Goal: Find specific page/section: Find specific page/section

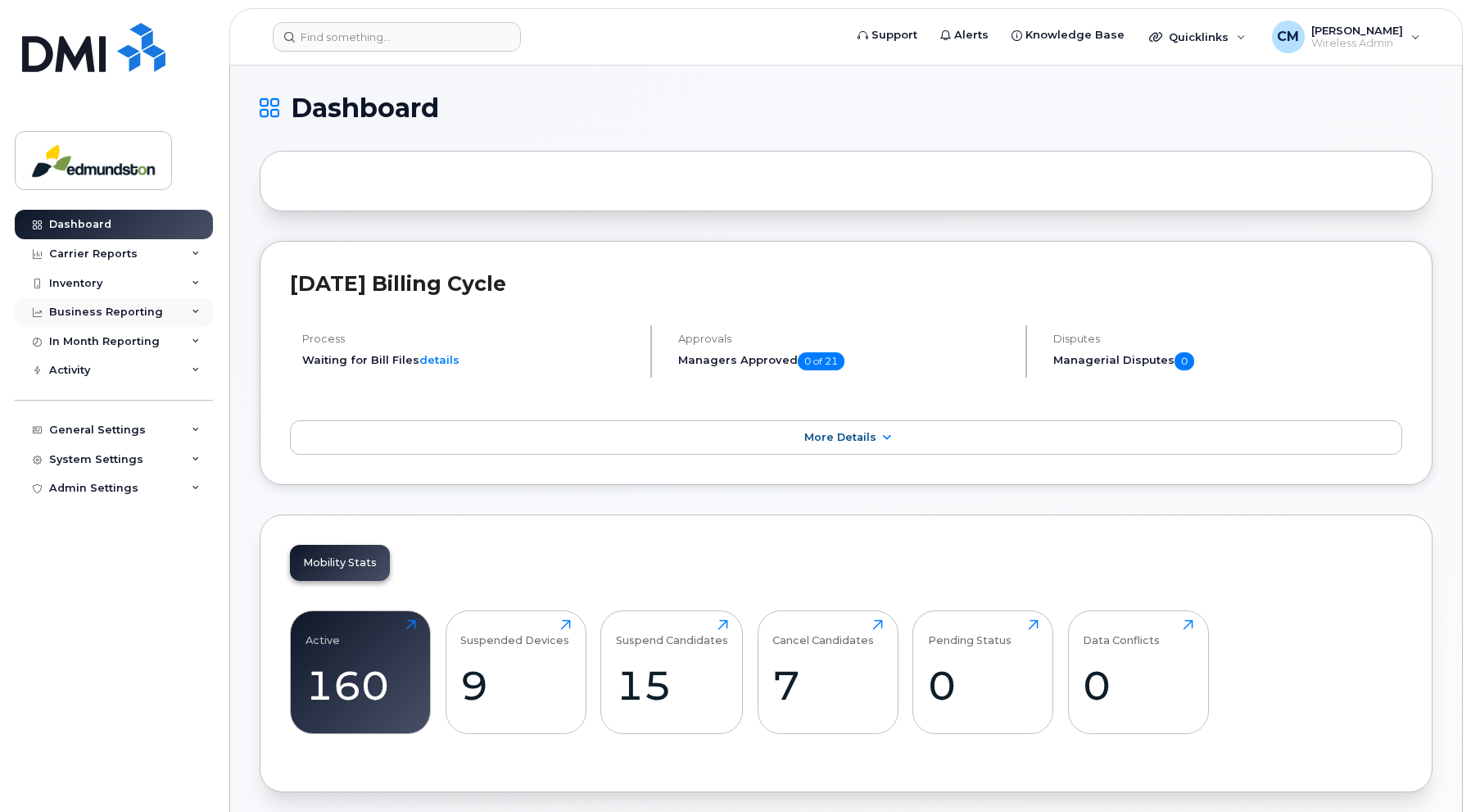
click at [83, 310] on div "Business Reporting" at bounding box center [106, 312] width 114 height 13
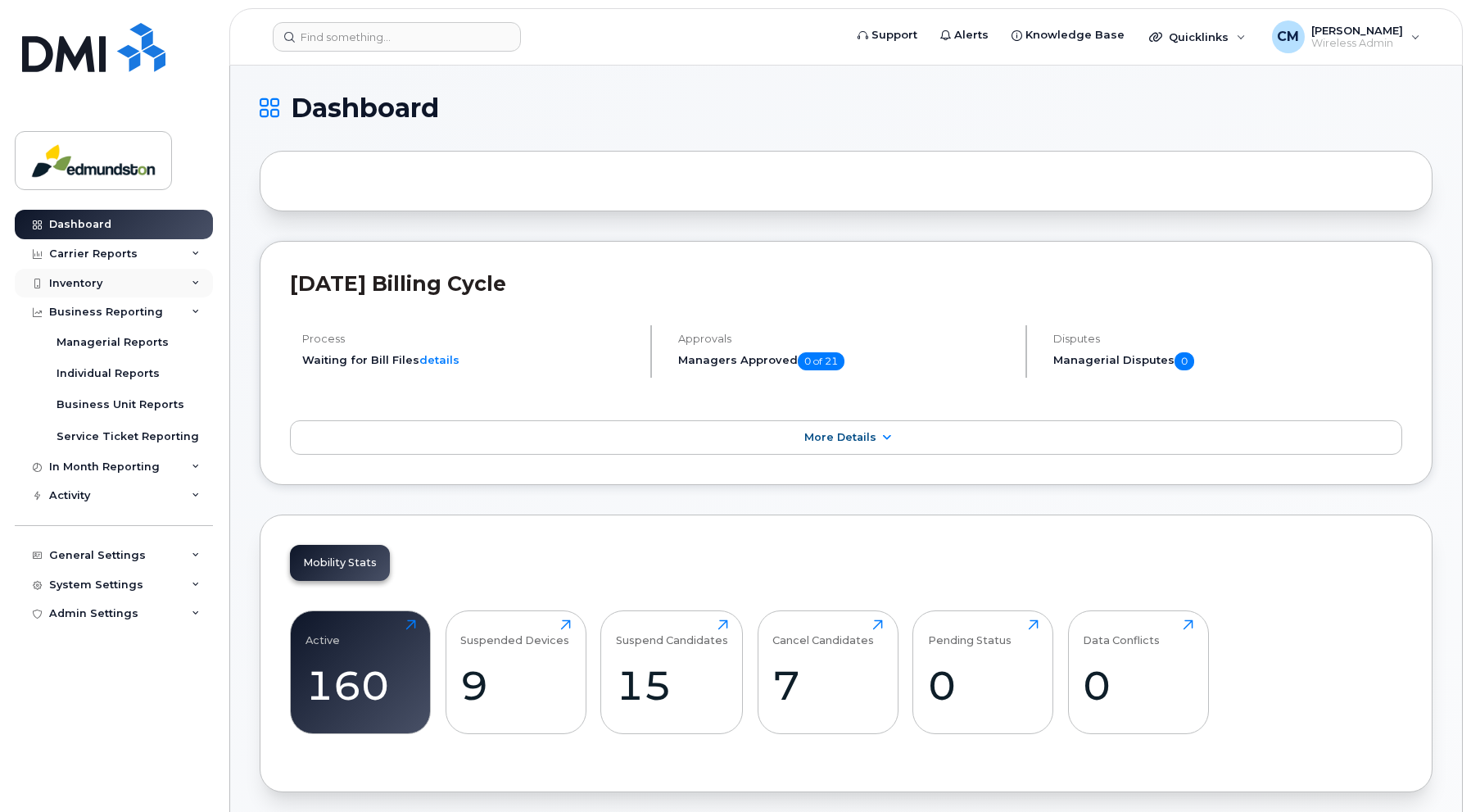
click at [83, 282] on div "Inventory" at bounding box center [76, 283] width 53 height 13
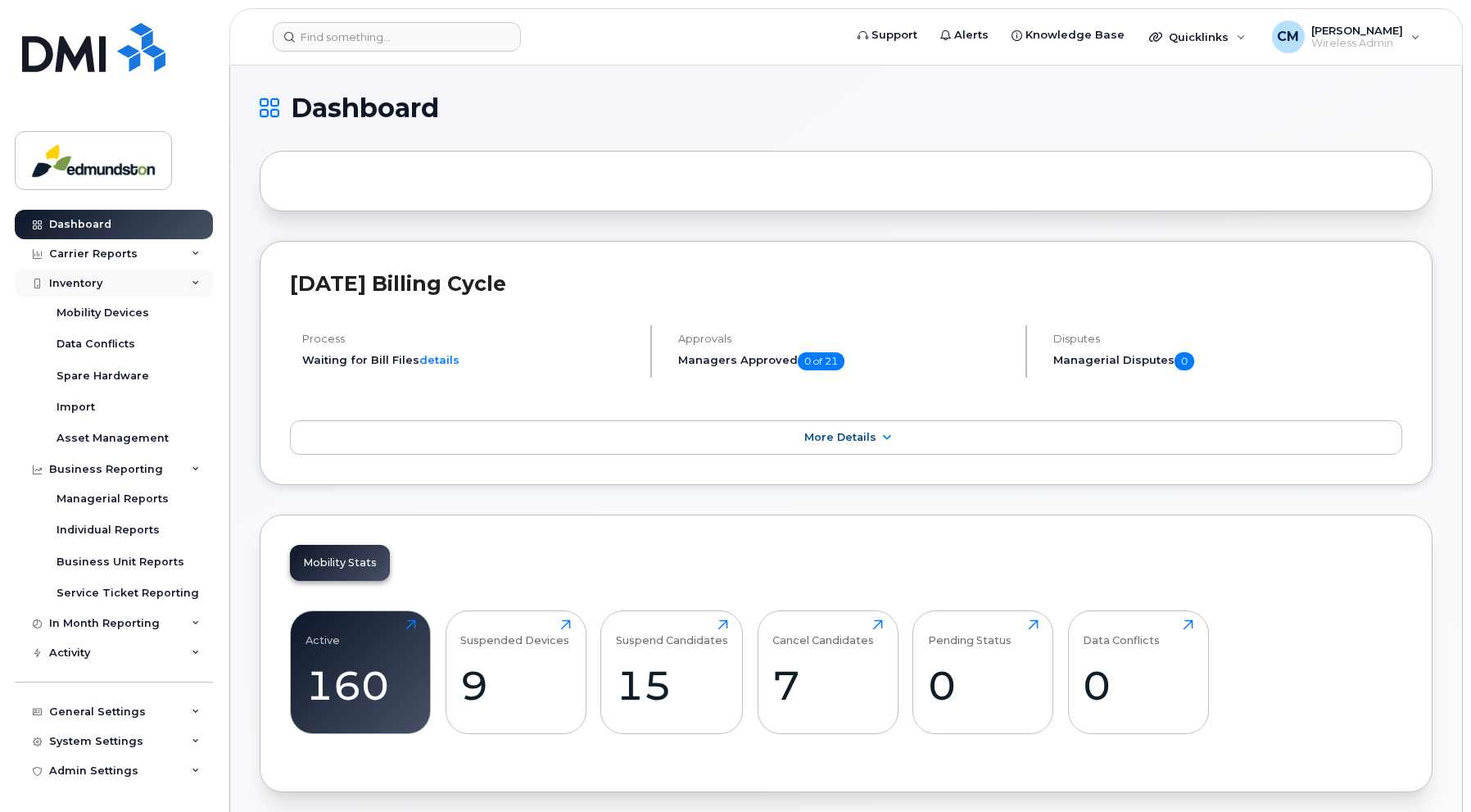
click at [94, 286] on div "Inventory" at bounding box center [76, 283] width 53 height 13
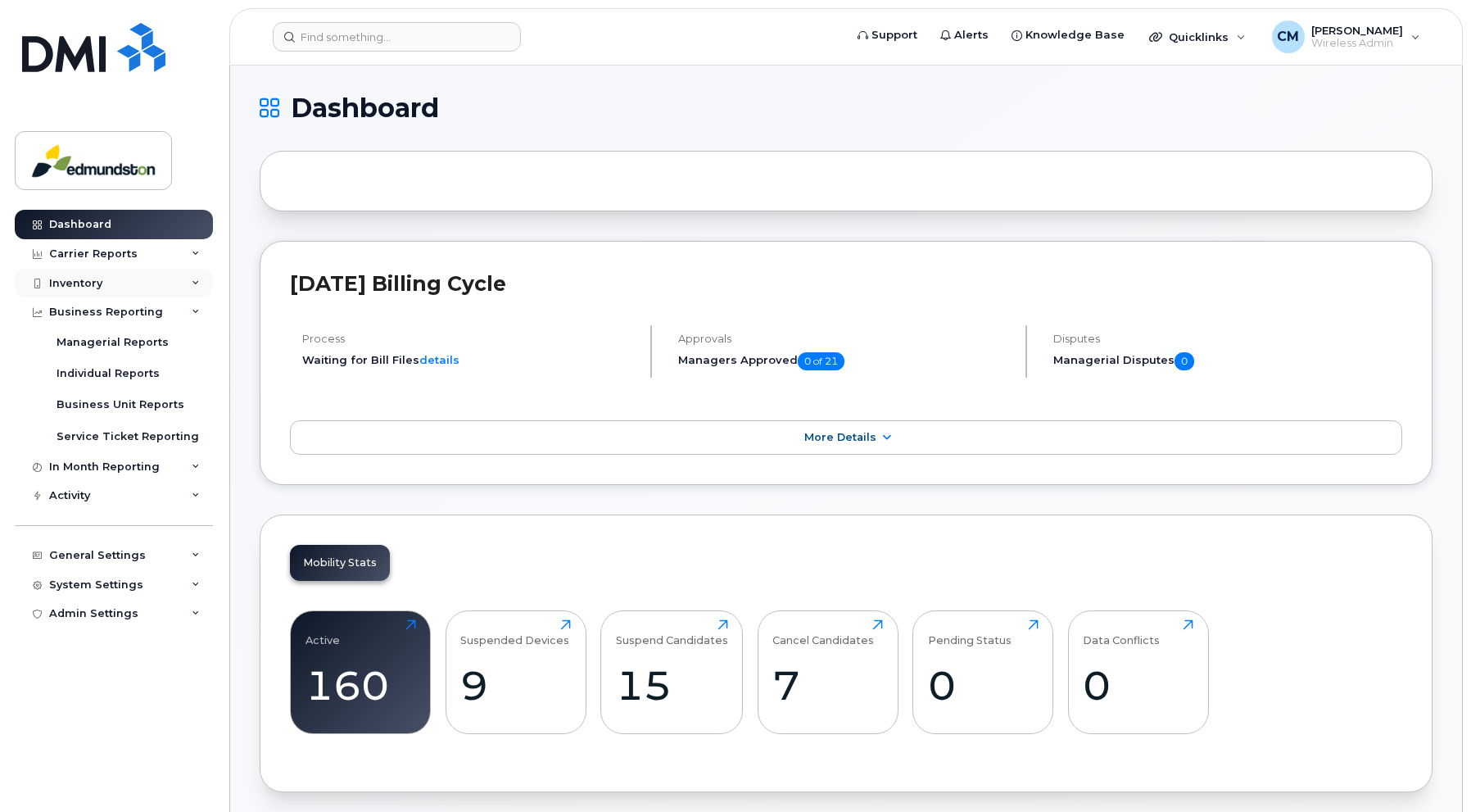
click at [94, 286] on div "Inventory" at bounding box center [76, 283] width 53 height 13
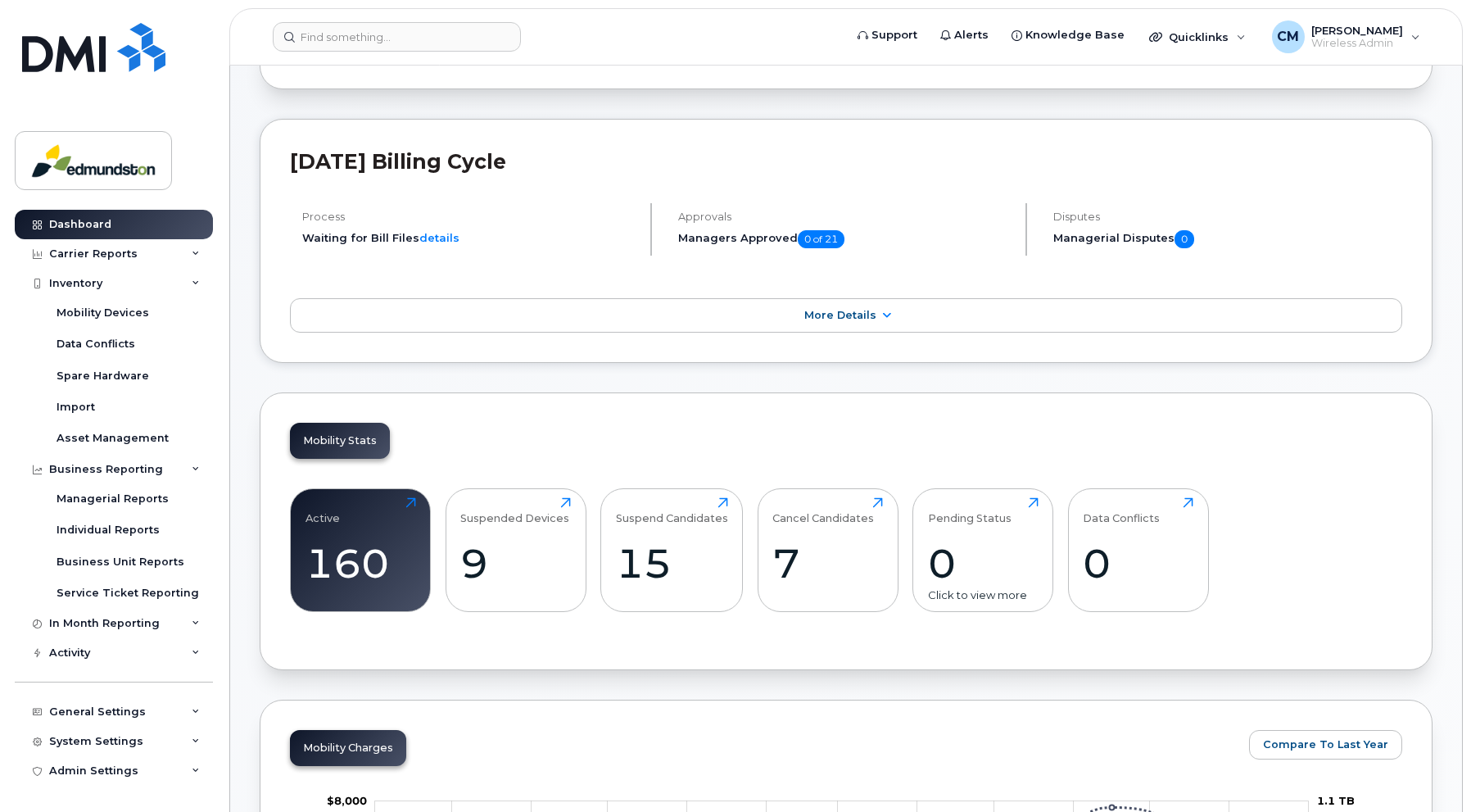
scroll to position [246, 0]
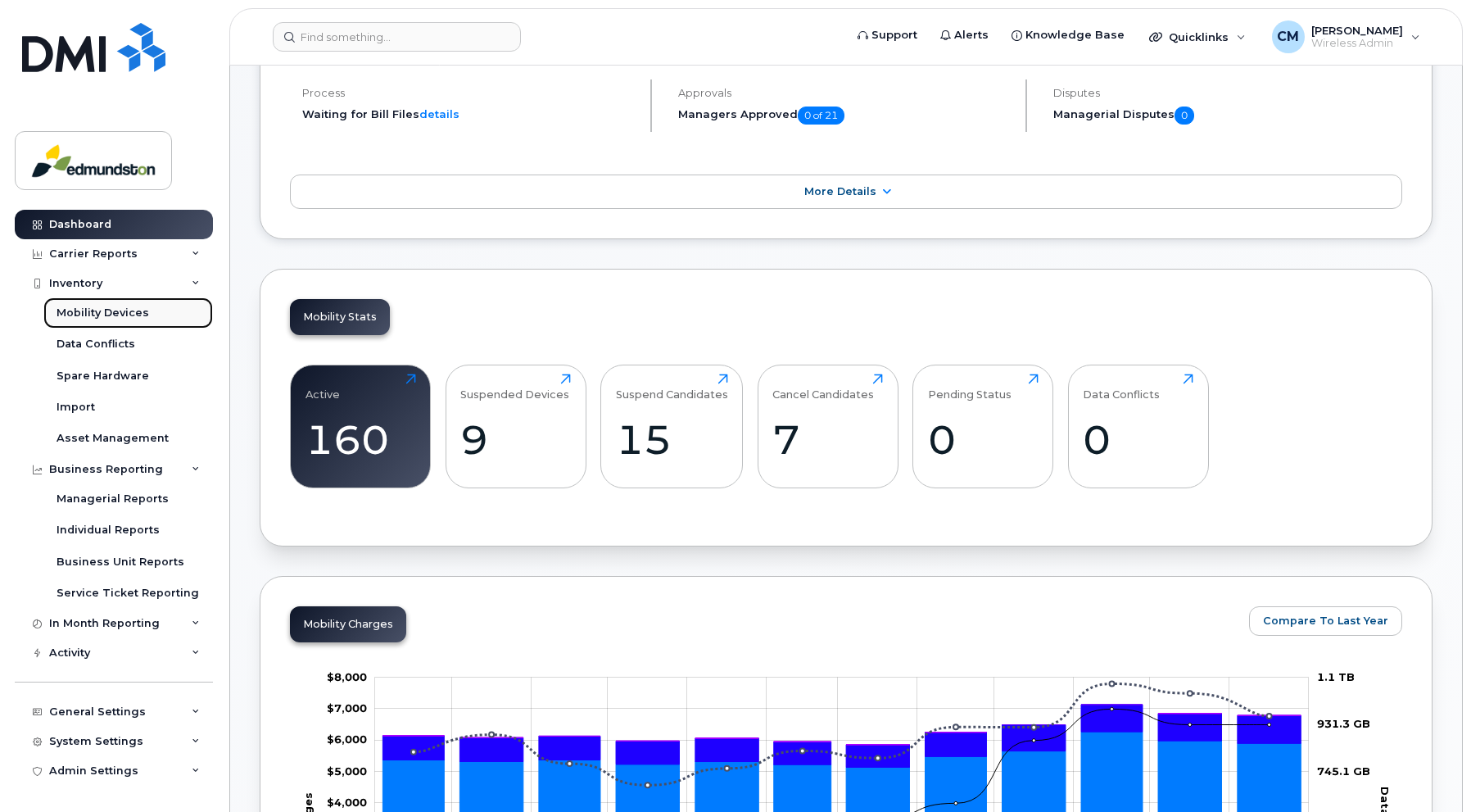
click at [90, 309] on div "Mobility Devices" at bounding box center [102, 313] width 92 height 15
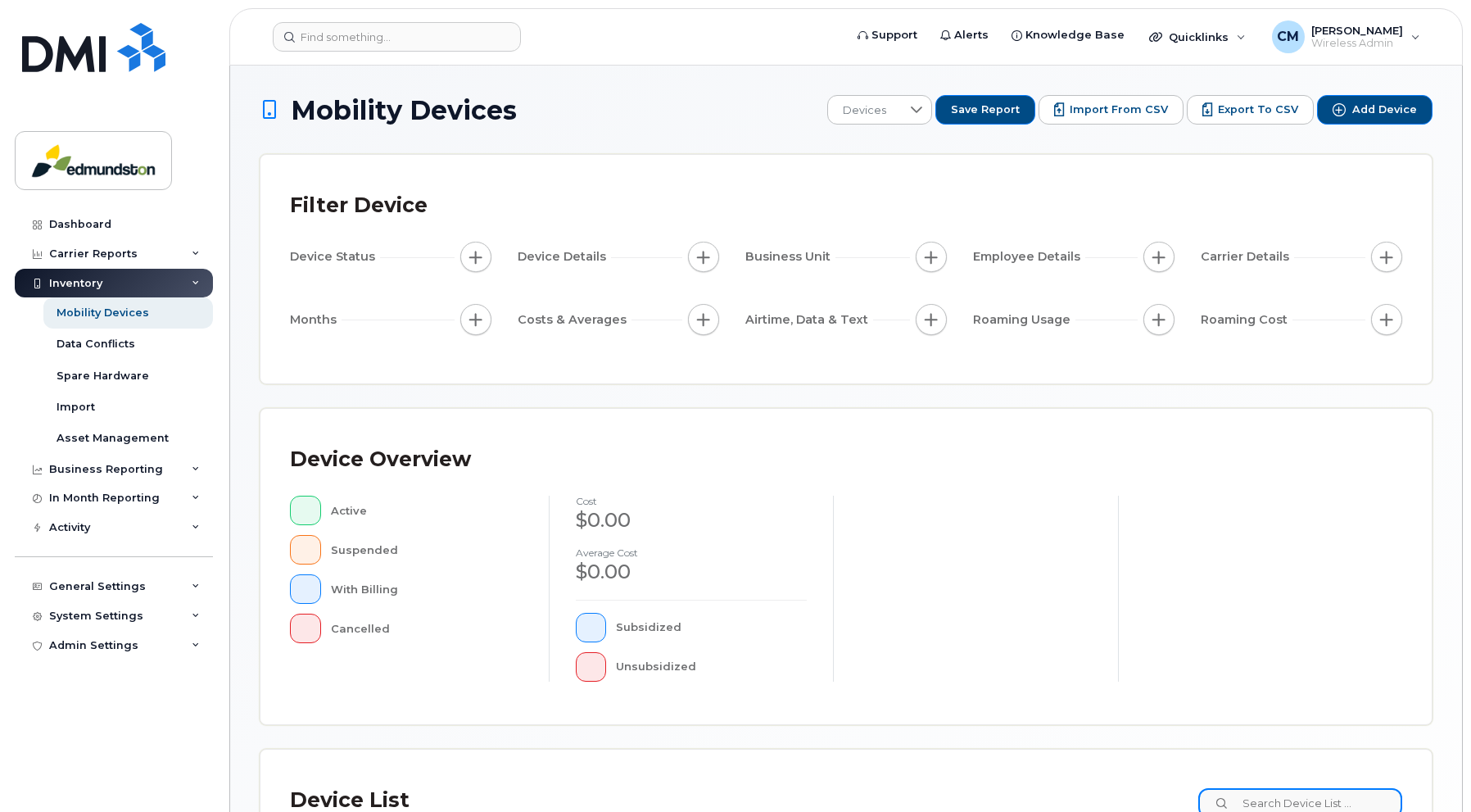
click at [1275, 800] on input at bounding box center [1301, 803] width 204 height 30
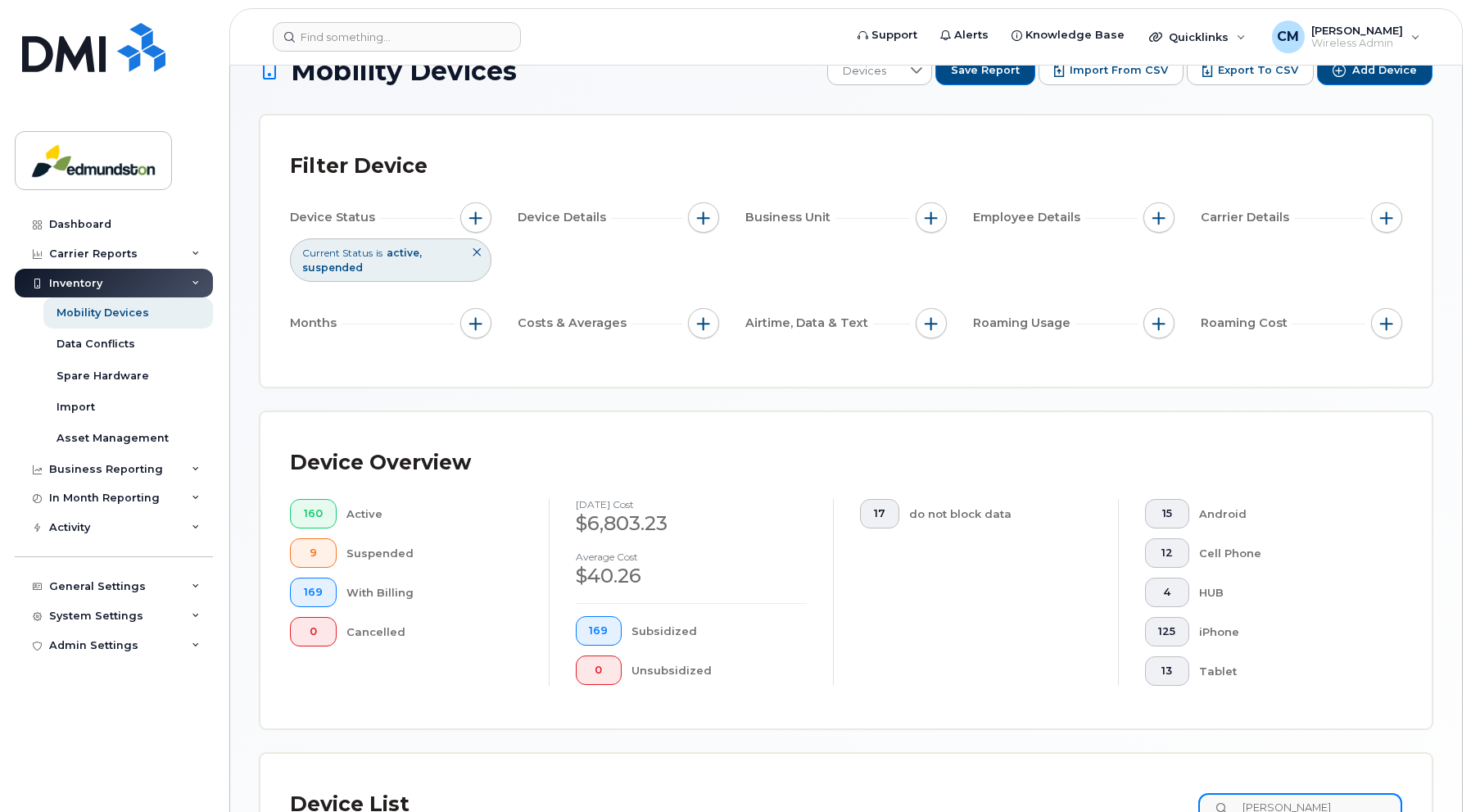
type input "cindy"
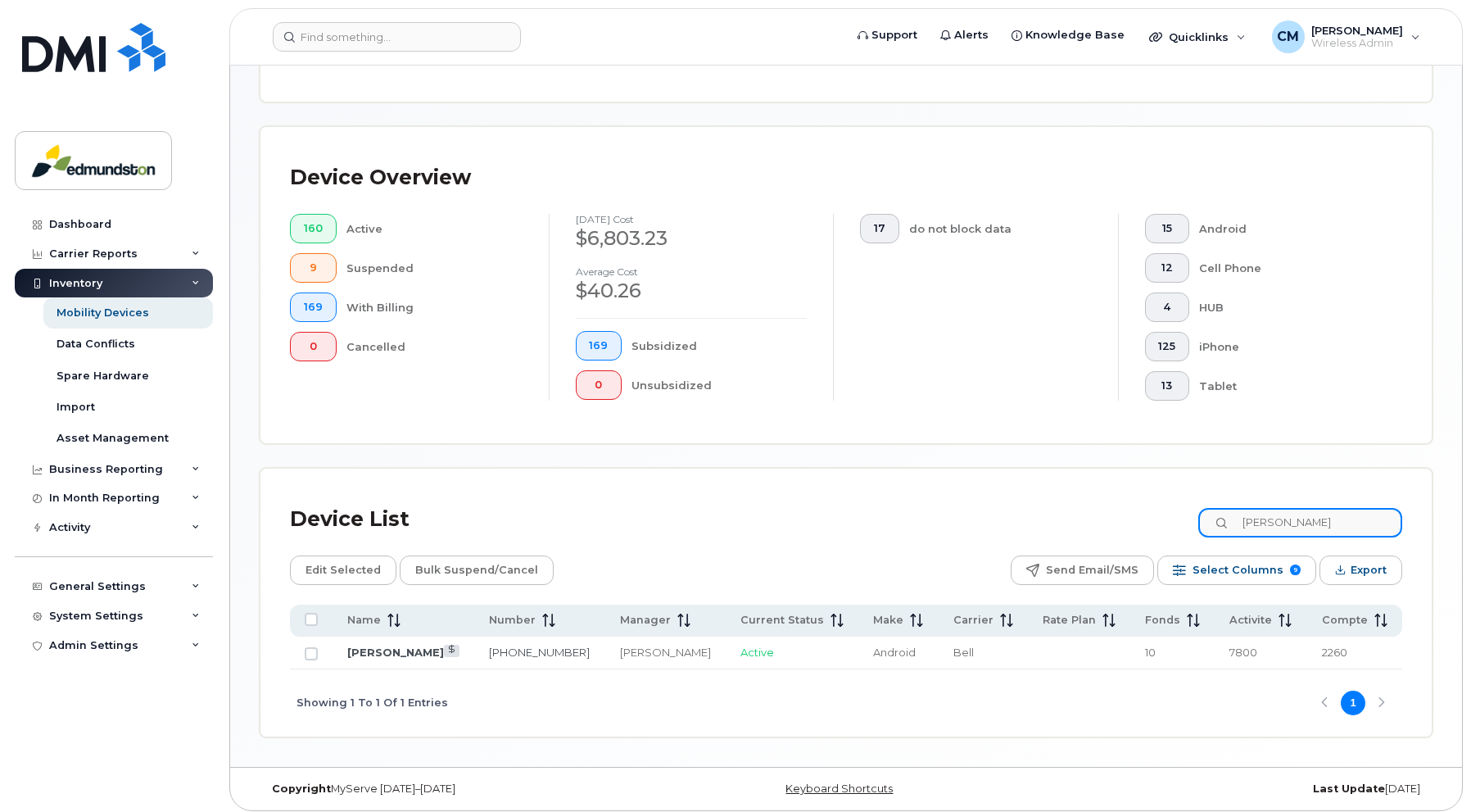
scroll to position [329, 0]
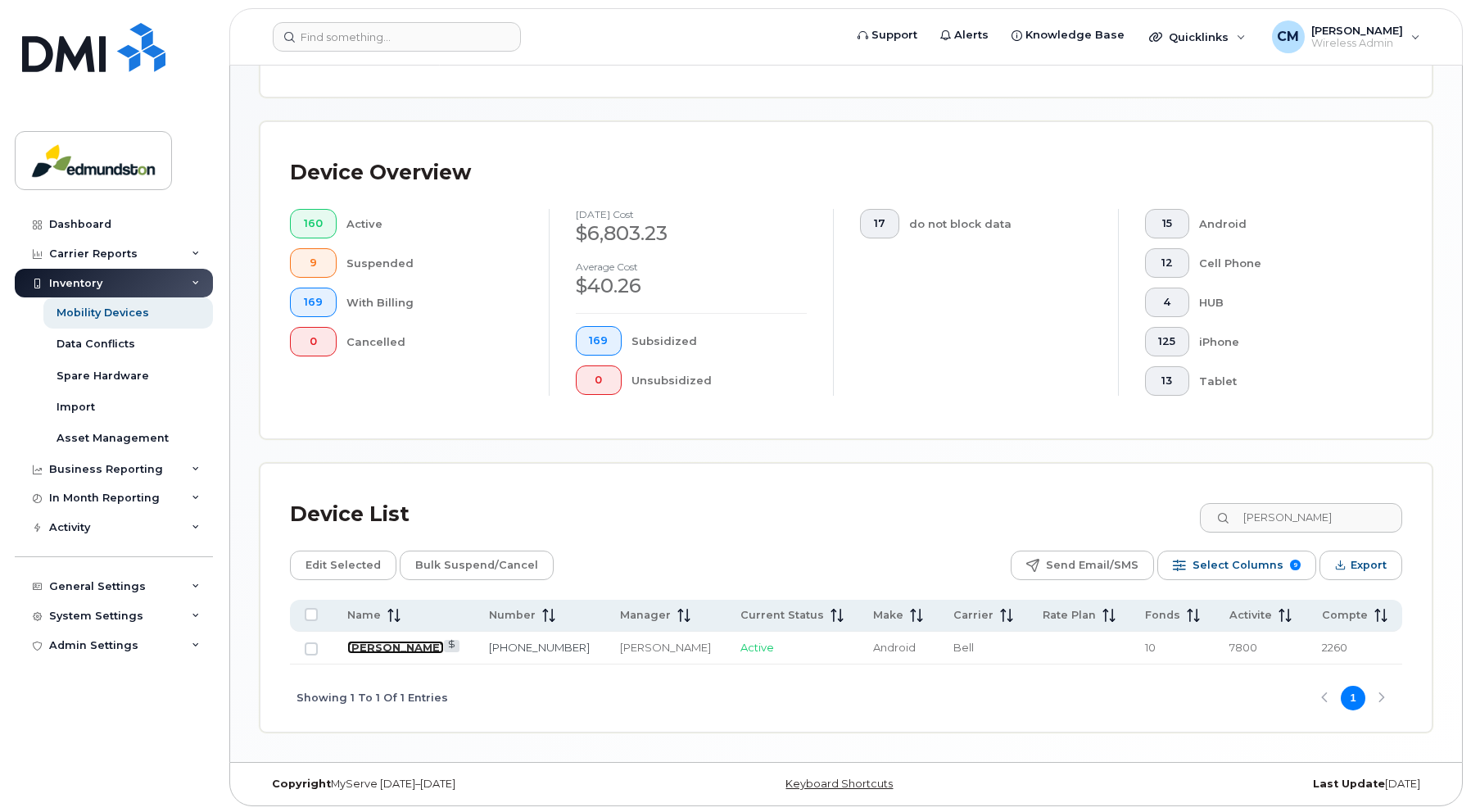
click at [402, 647] on link "Cindy Deschenes" at bounding box center [396, 647] width 97 height 13
